Goal: Book appointment/travel/reservation

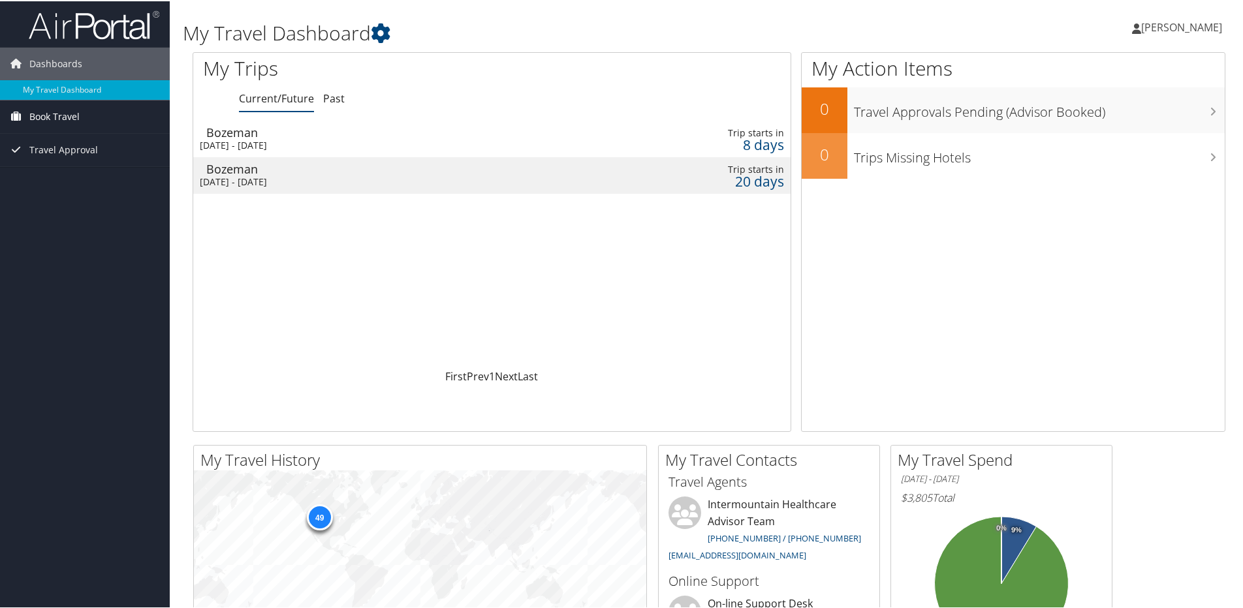
click at [36, 112] on span "Book Travel" at bounding box center [54, 115] width 50 height 33
click at [73, 157] on link "Book/Manage Online Trips" at bounding box center [85, 161] width 170 height 20
click at [84, 163] on link "Book/Manage Online Trips" at bounding box center [85, 161] width 170 height 20
click at [53, 155] on link "Book/Manage Online Trips" at bounding box center [85, 161] width 170 height 20
